Goal: Information Seeking & Learning: Learn about a topic

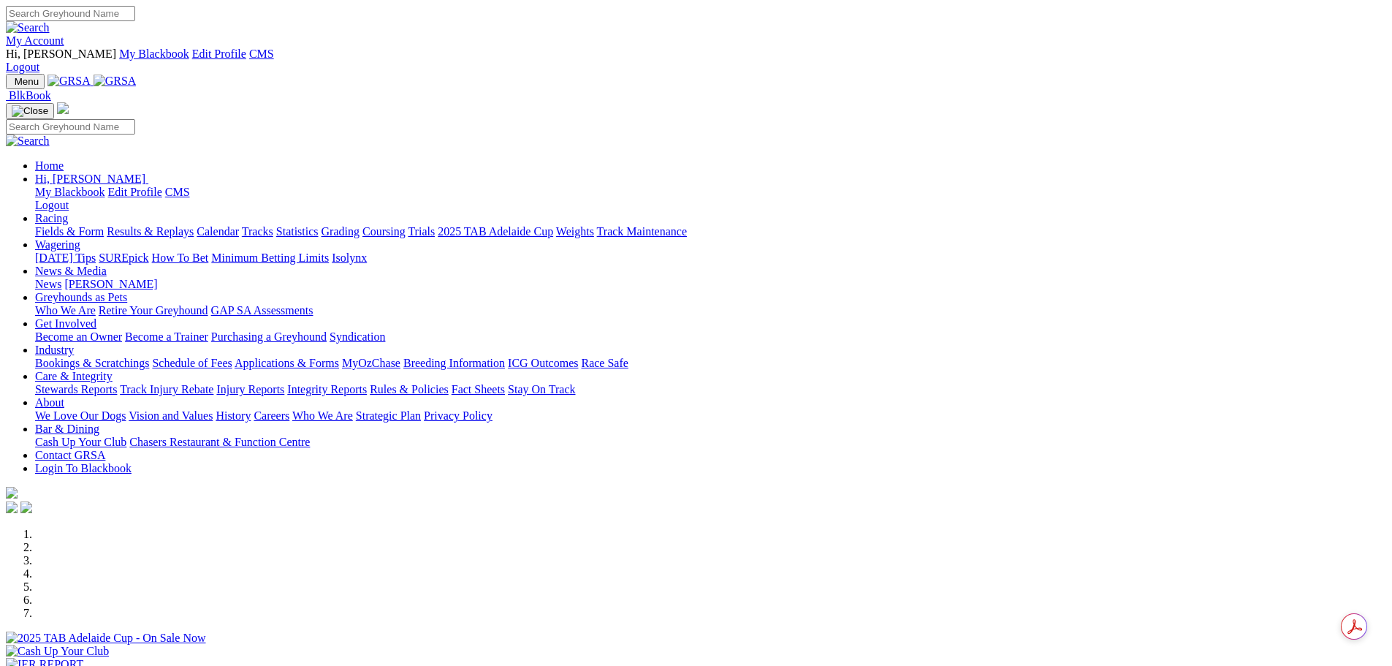
click at [64, 34] on link "My Account" at bounding box center [35, 40] width 58 height 12
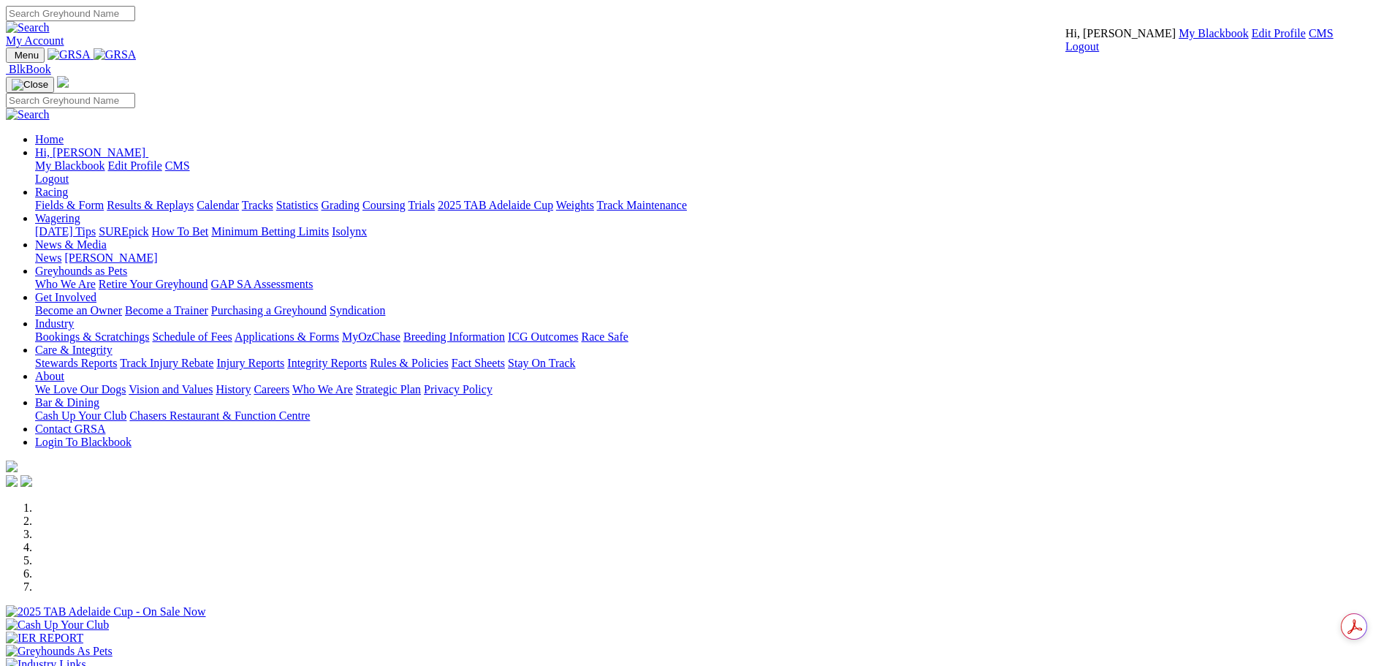
click at [1309, 39] on link "CMS" at bounding box center [1321, 33] width 25 height 12
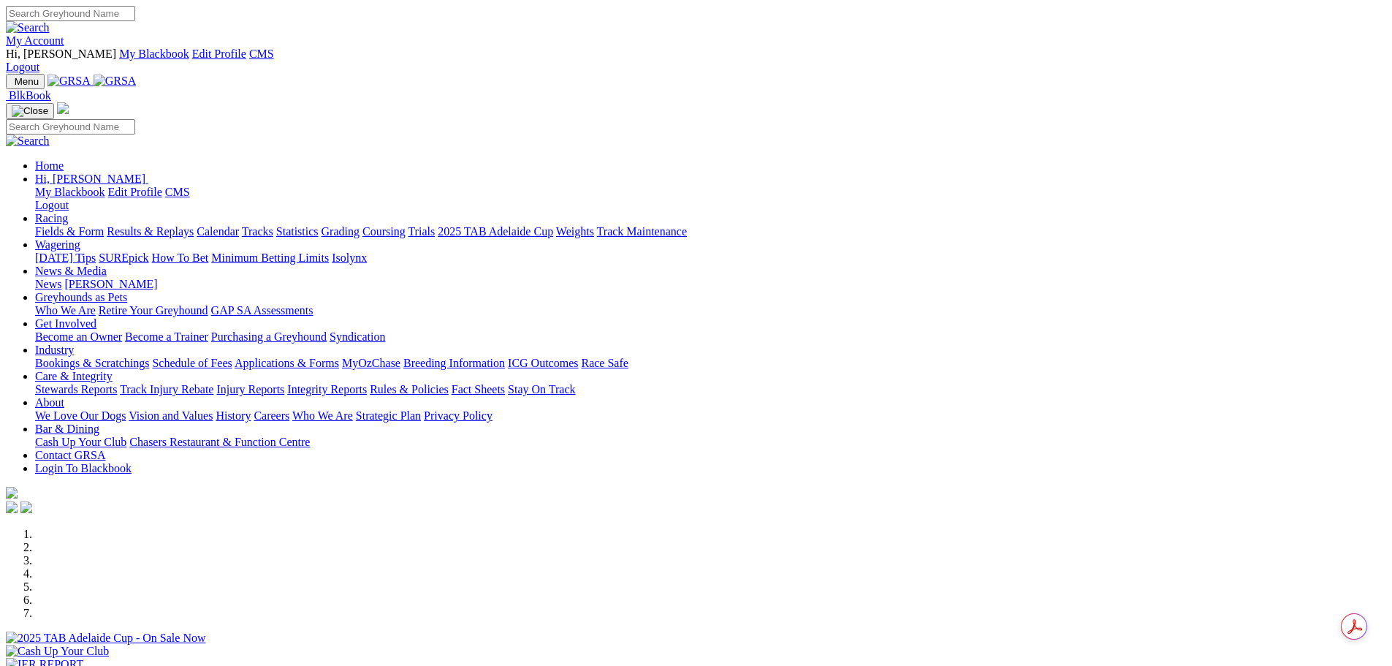
click at [64, 34] on link "My Account" at bounding box center [35, 40] width 58 height 12
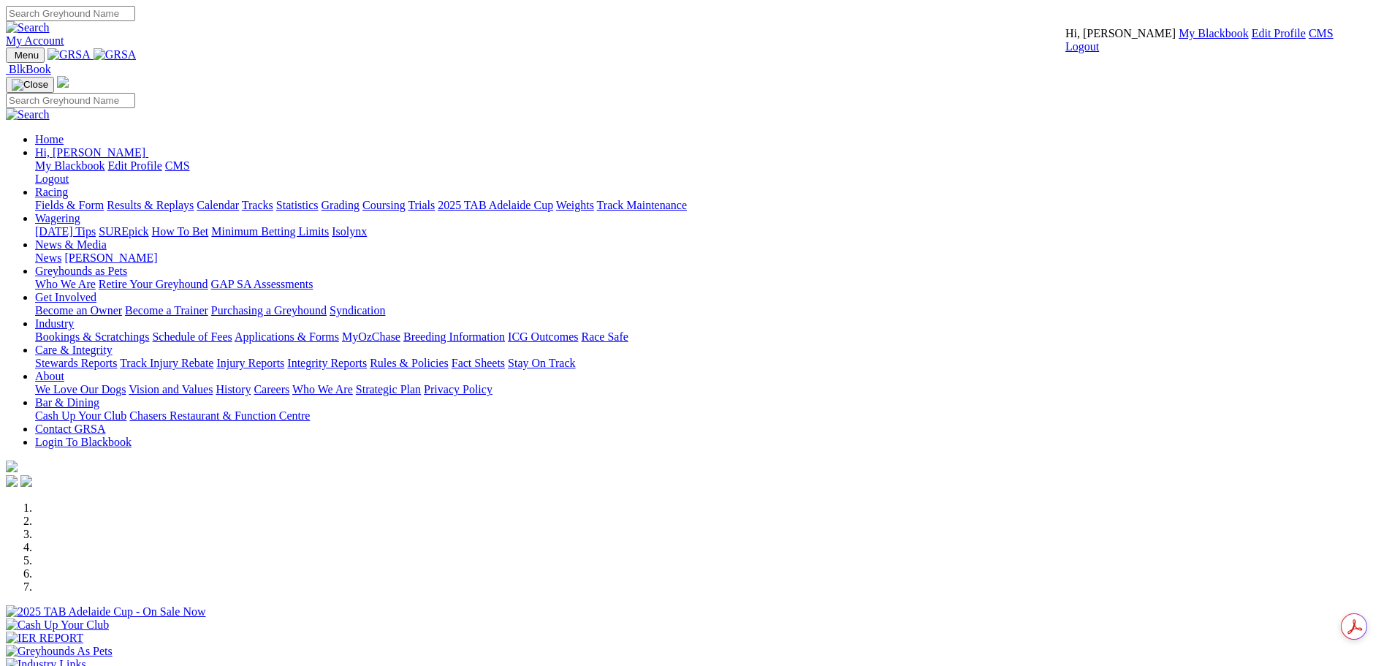
click at [1309, 39] on link "CMS" at bounding box center [1321, 33] width 25 height 12
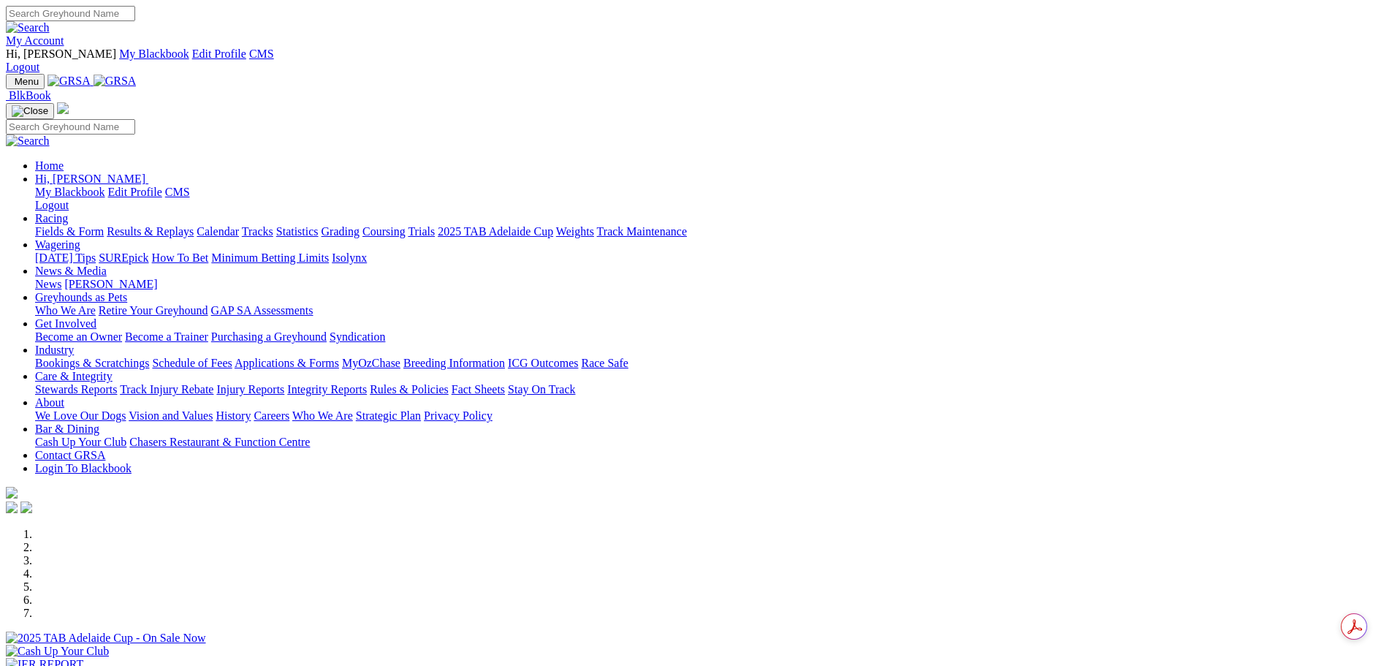
click at [107, 265] on link "News & Media" at bounding box center [71, 271] width 72 height 12
click at [61, 278] on link "News" at bounding box center [48, 284] width 26 height 12
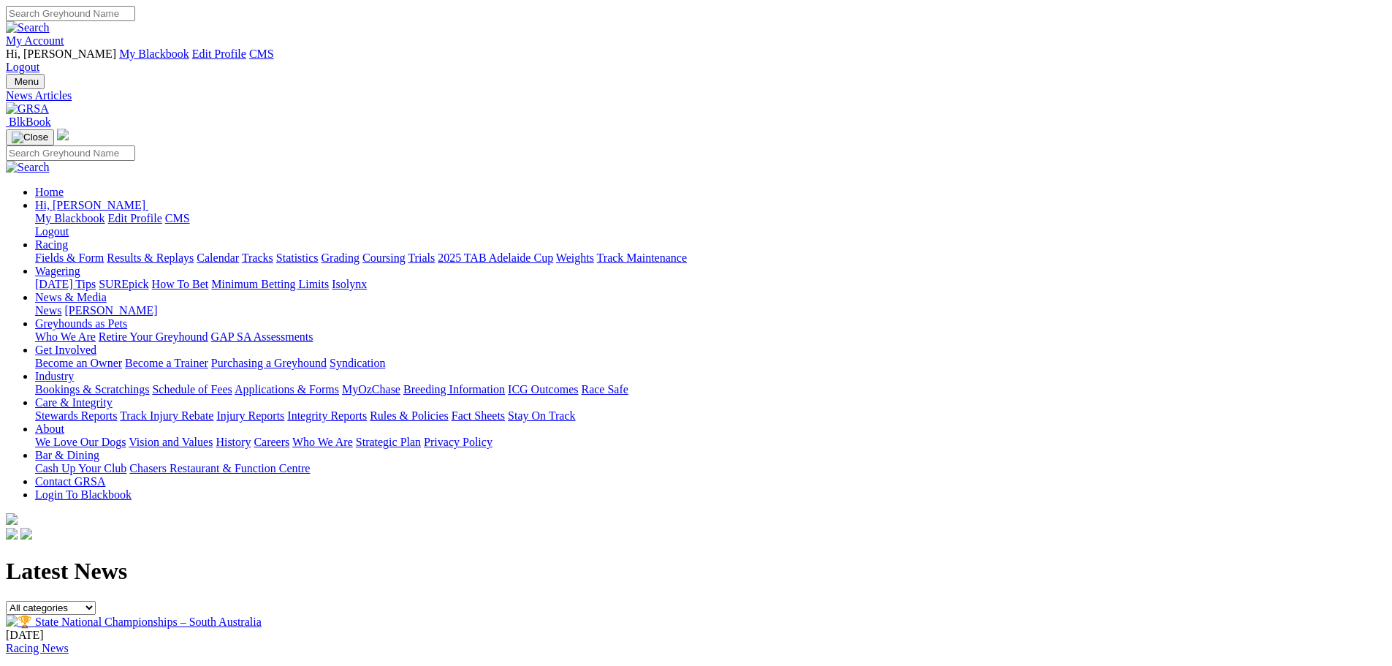
click at [262, 615] on img at bounding box center [134, 622] width 256 height 14
